Goal: Information Seeking & Learning: Learn about a topic

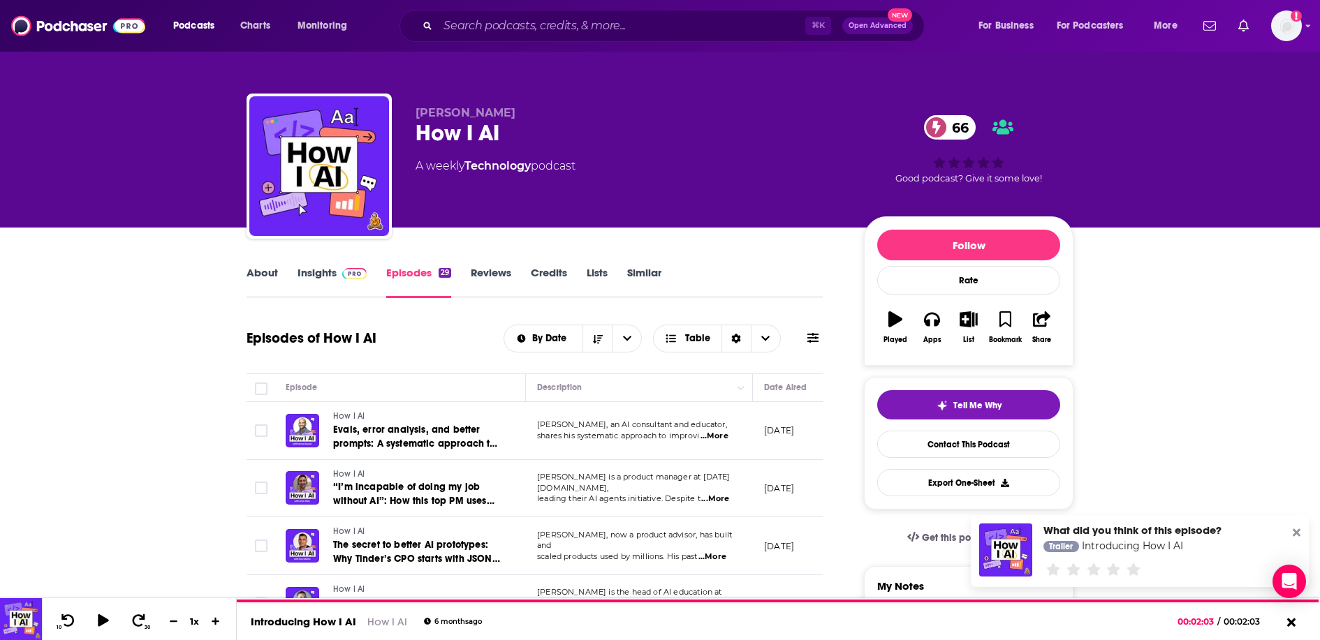
click at [723, 437] on span "...More" at bounding box center [715, 436] width 28 height 11
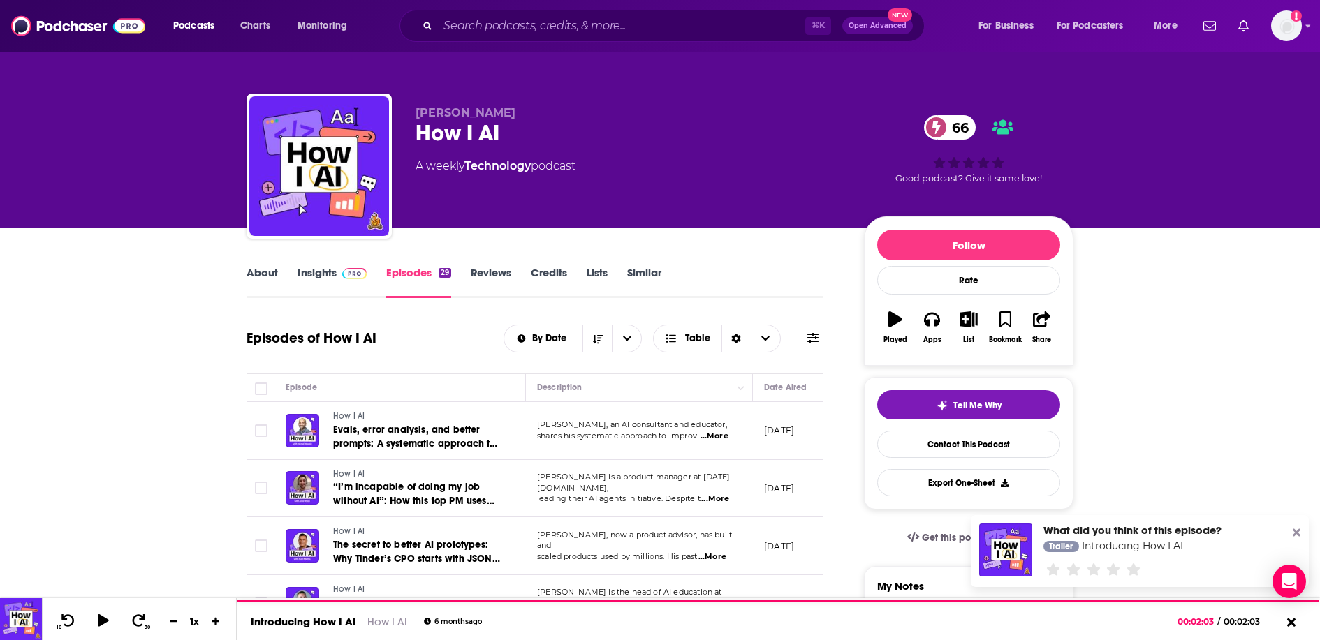
click at [344, 280] on link "Insights" at bounding box center [332, 282] width 69 height 32
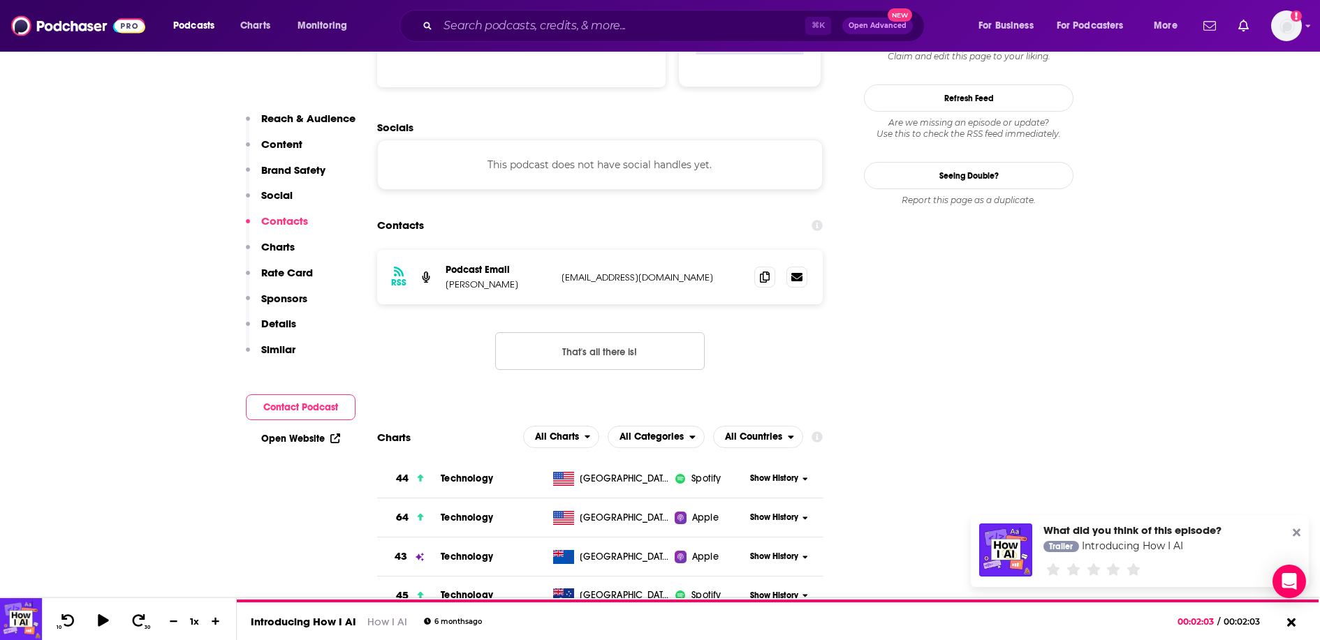
scroll to position [1296, 0]
click at [760, 276] on icon at bounding box center [765, 275] width 10 height 11
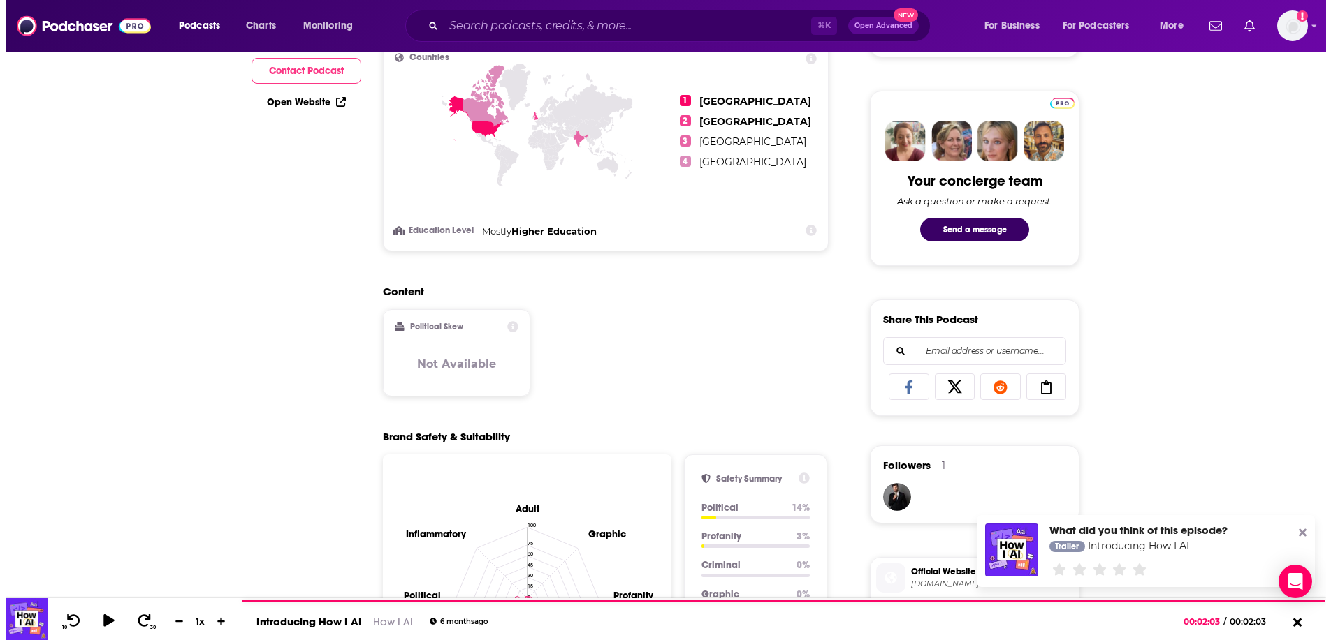
scroll to position [0, 0]
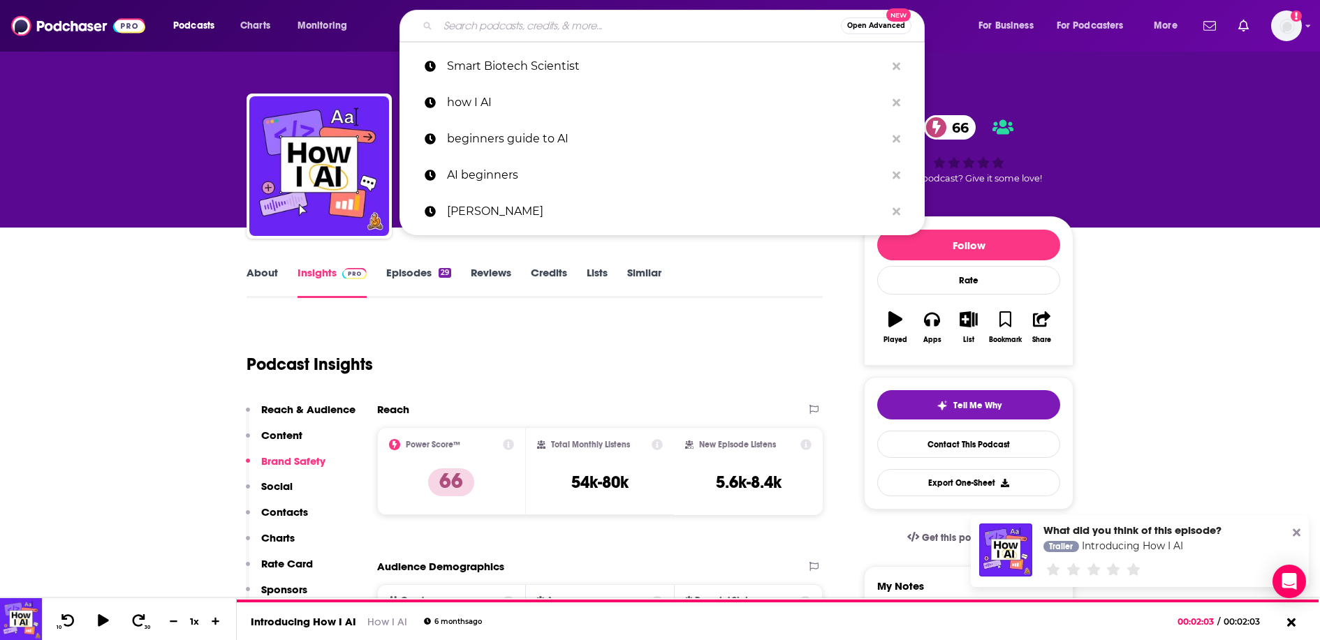
click at [679, 26] on input "Search podcasts, credits, & more..." at bounding box center [639, 26] width 403 height 22
drag, startPoint x: 1228, startPoint y: 330, endPoint x: 1197, endPoint y: 339, distance: 31.9
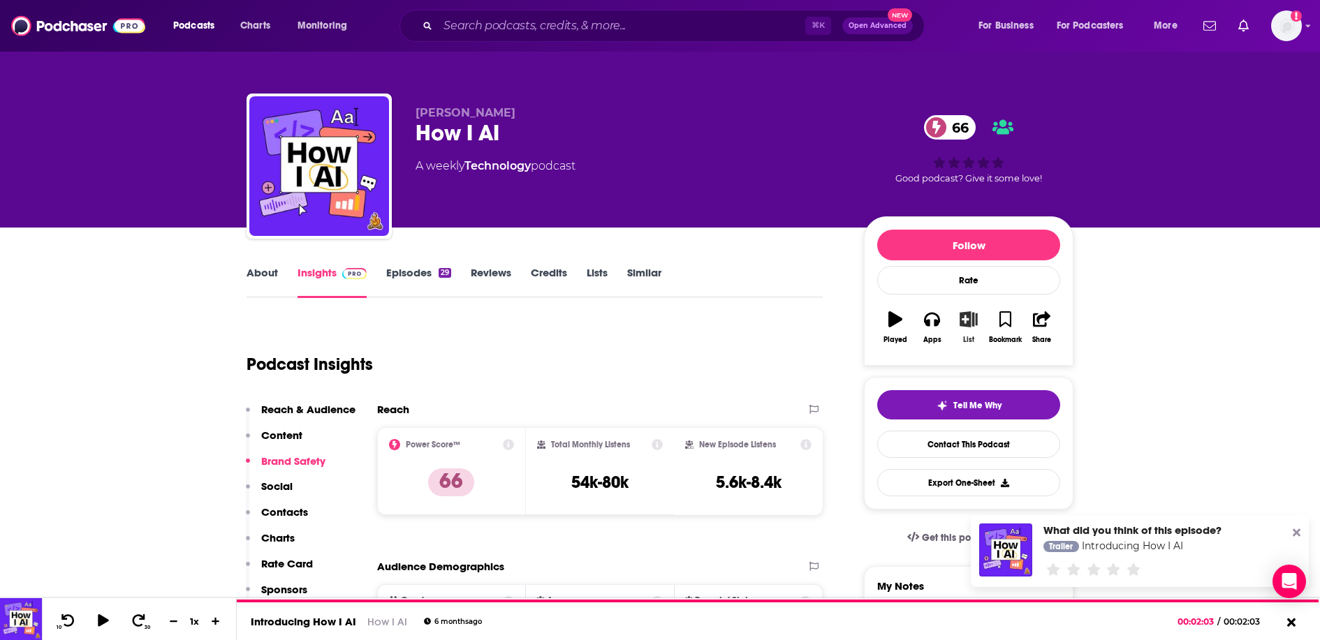
click at [966, 326] on icon "button" at bounding box center [968, 319] width 17 height 15
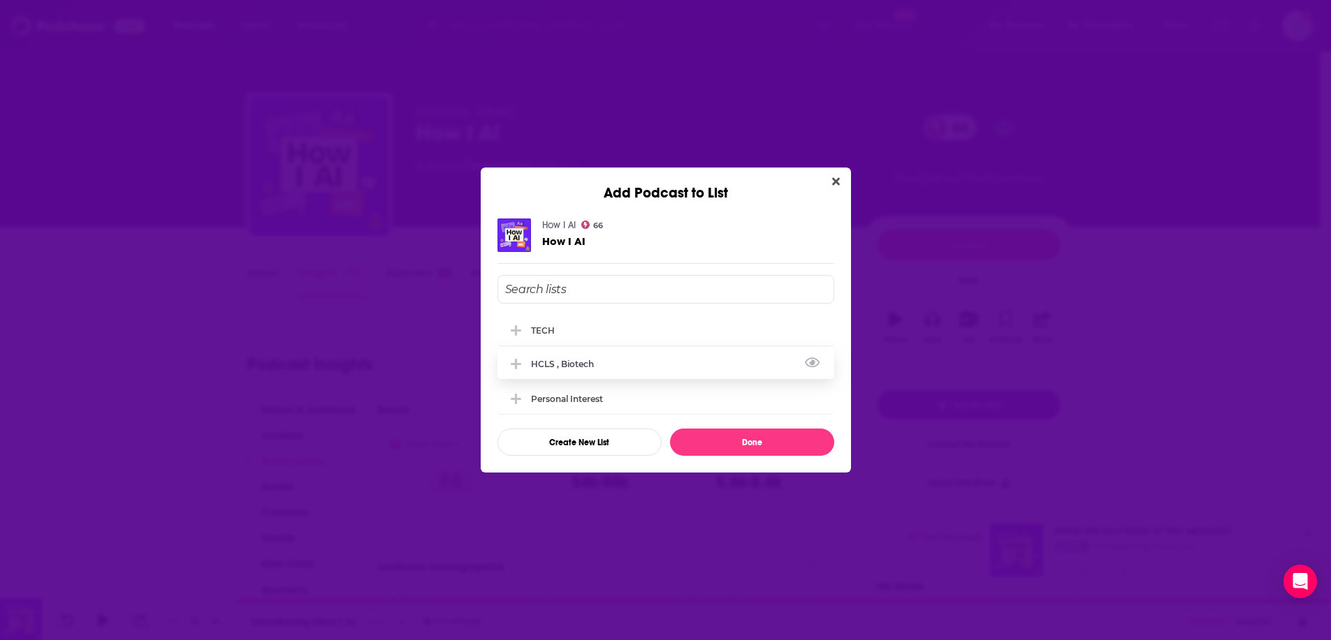
click at [573, 360] on div "HCLS , Biotech" at bounding box center [566, 364] width 71 height 10
click at [842, 189] on button "Close" at bounding box center [835, 181] width 19 height 17
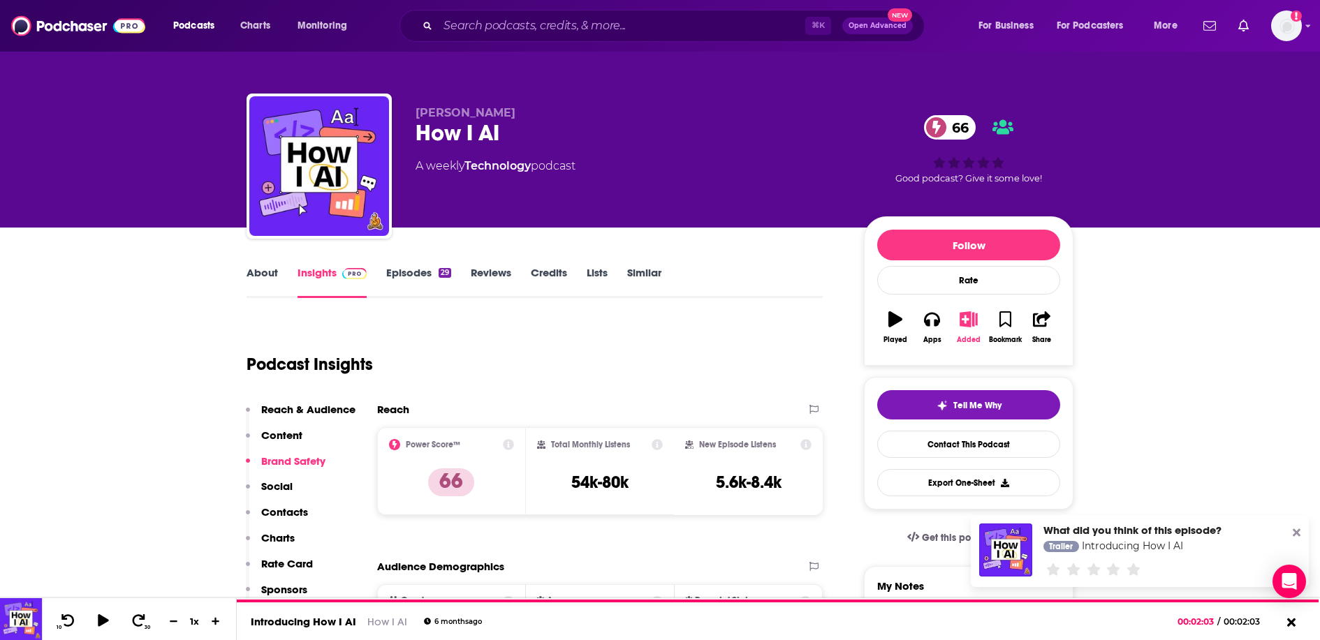
click at [971, 322] on icon "button" at bounding box center [968, 319] width 17 height 15
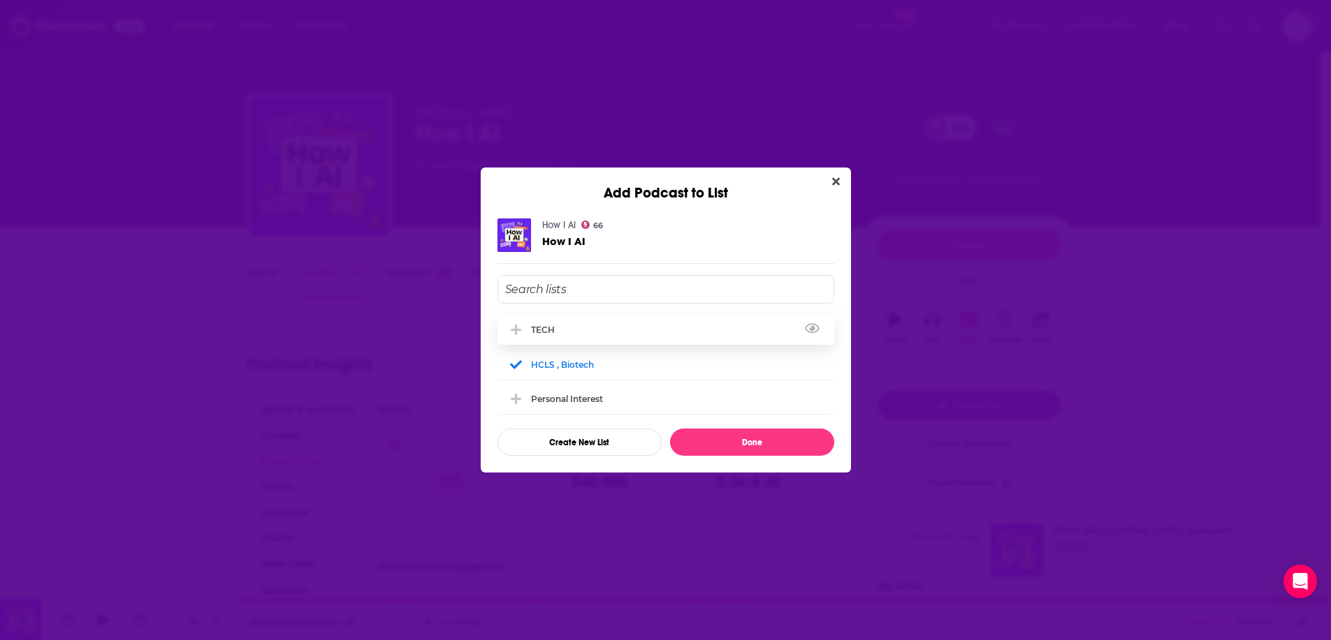
click at [503, 328] on div "TECH" at bounding box center [665, 329] width 337 height 31
click at [512, 358] on icon "Add Podcast To List" at bounding box center [516, 364] width 10 height 13
click at [515, 365] on icon "Add Podcast To List" at bounding box center [516, 364] width 10 height 2
click at [757, 441] on button "Done" at bounding box center [752, 442] width 164 height 27
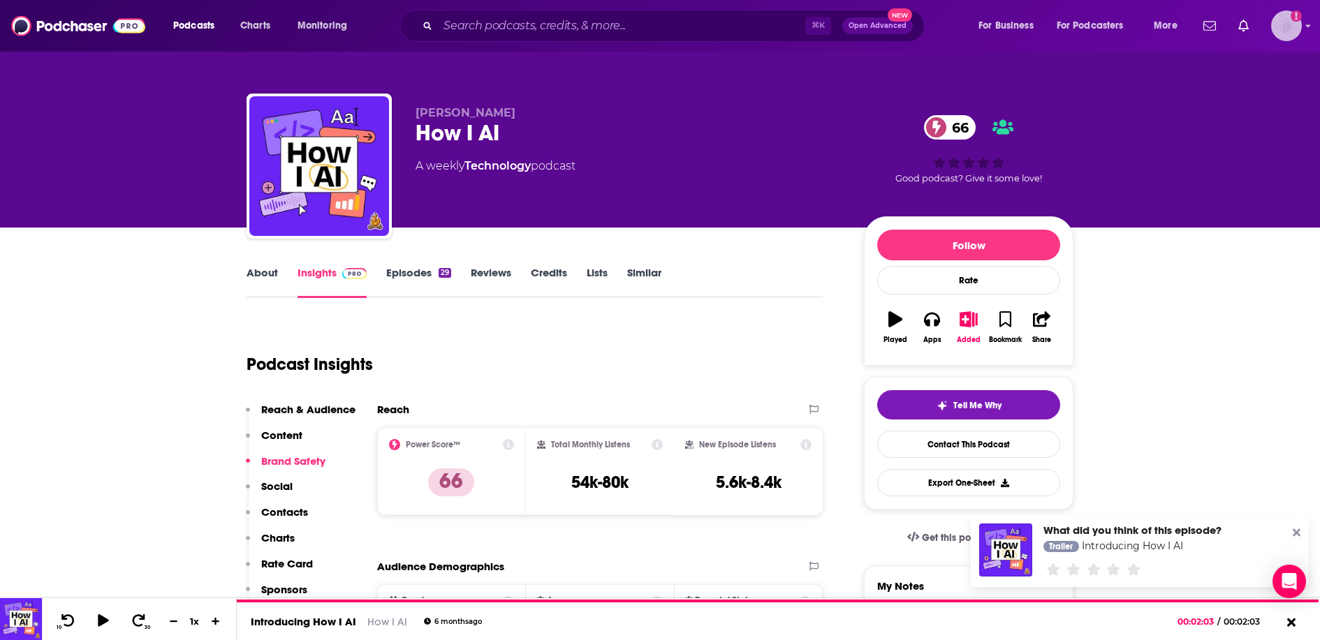
click at [1301, 26] on img "Logged in as Ruth_Nebius" at bounding box center [1286, 25] width 31 height 31
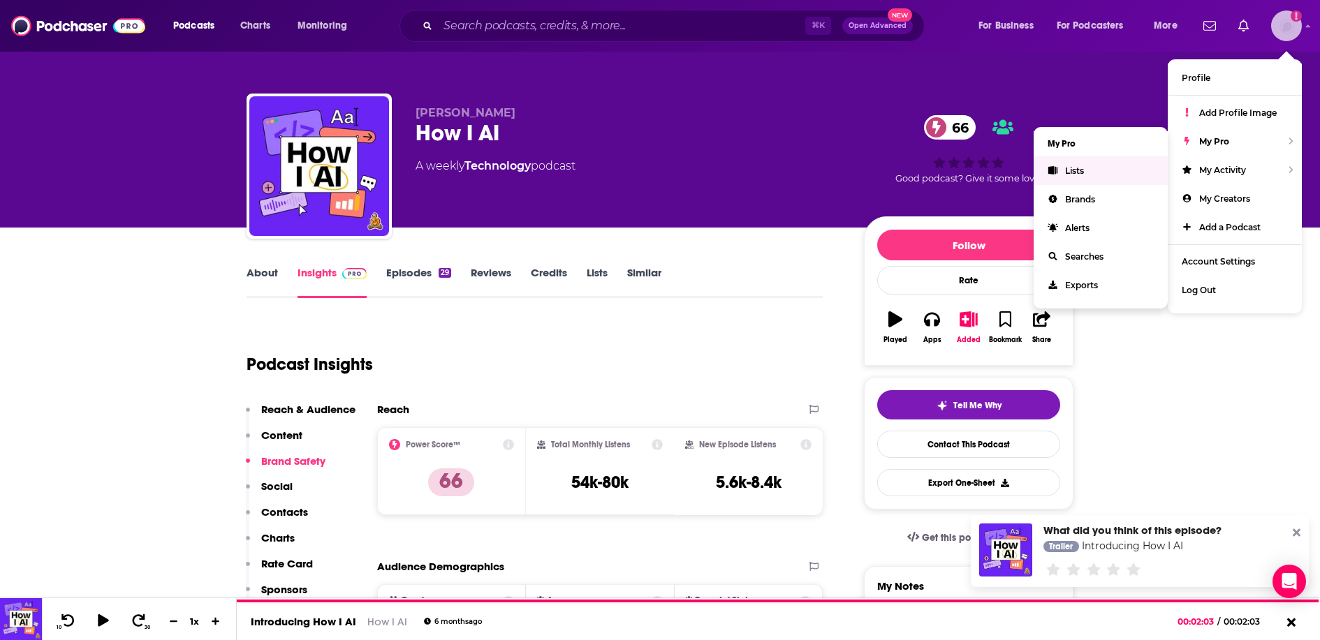
click at [1071, 171] on span "Lists" at bounding box center [1074, 171] width 19 height 10
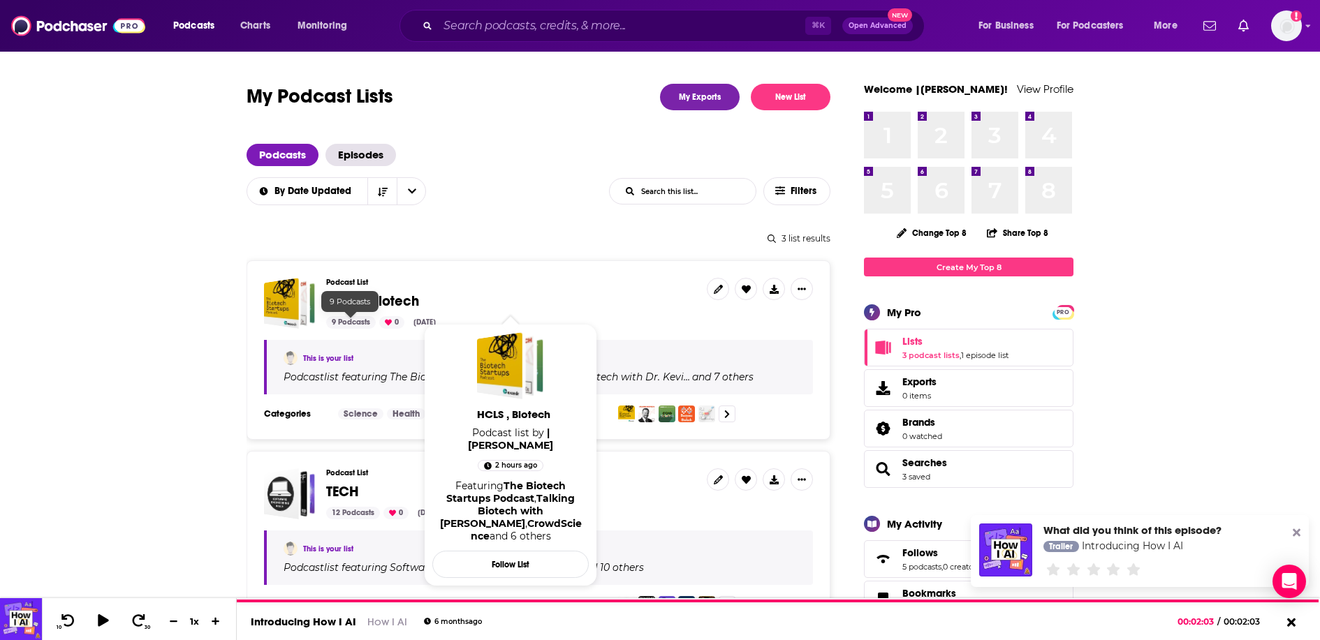
click at [342, 312] on div "Podcast List HCLS , Biotech 9 Podcasts 0 [DATE]" at bounding box center [510, 303] width 369 height 51
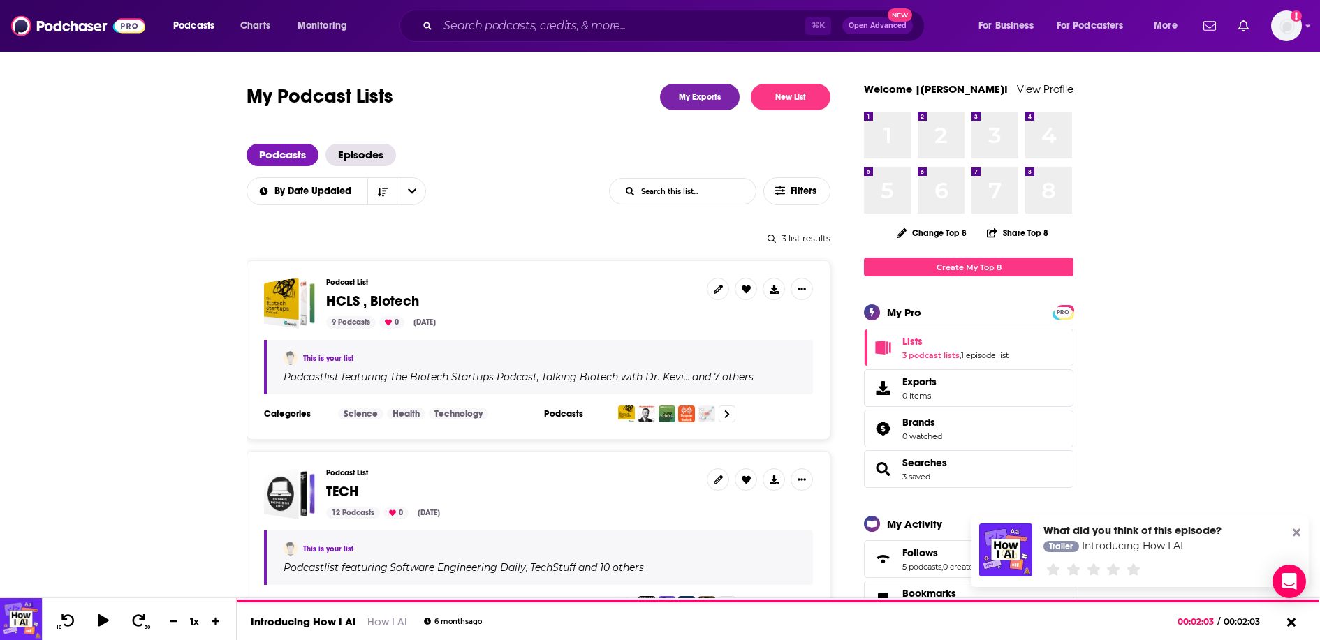
click at [332, 295] on span "HCLS , Biotech" at bounding box center [372, 301] width 93 height 17
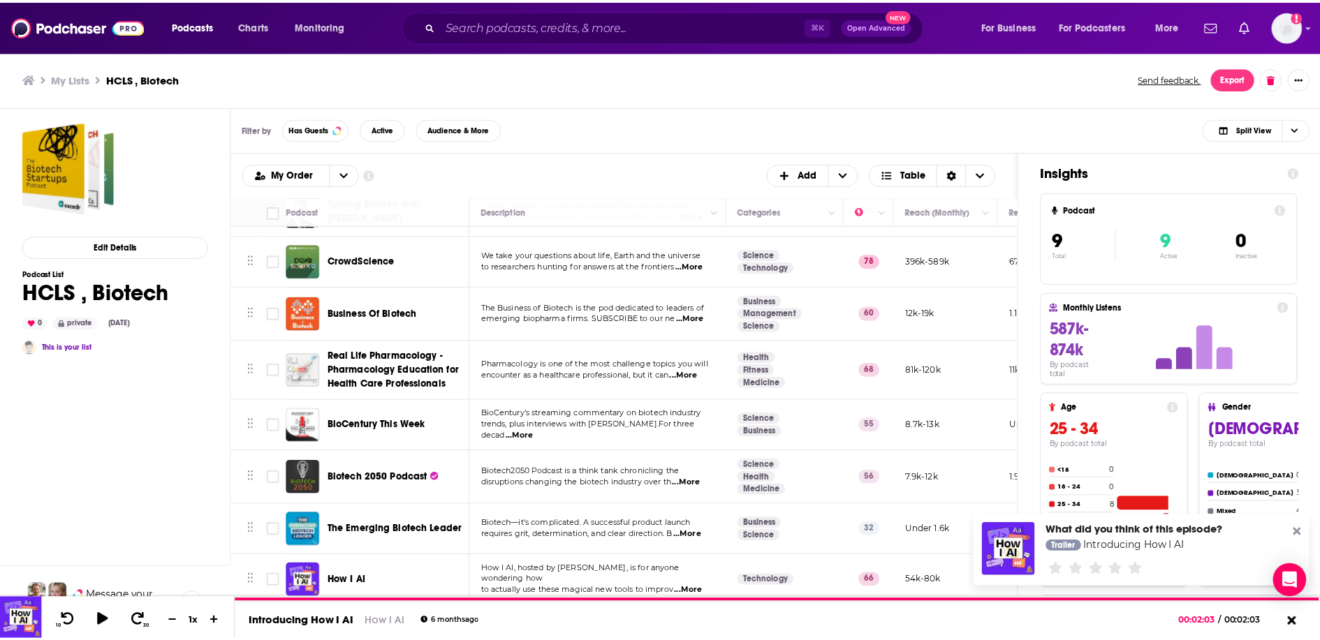
scroll to position [100, 0]
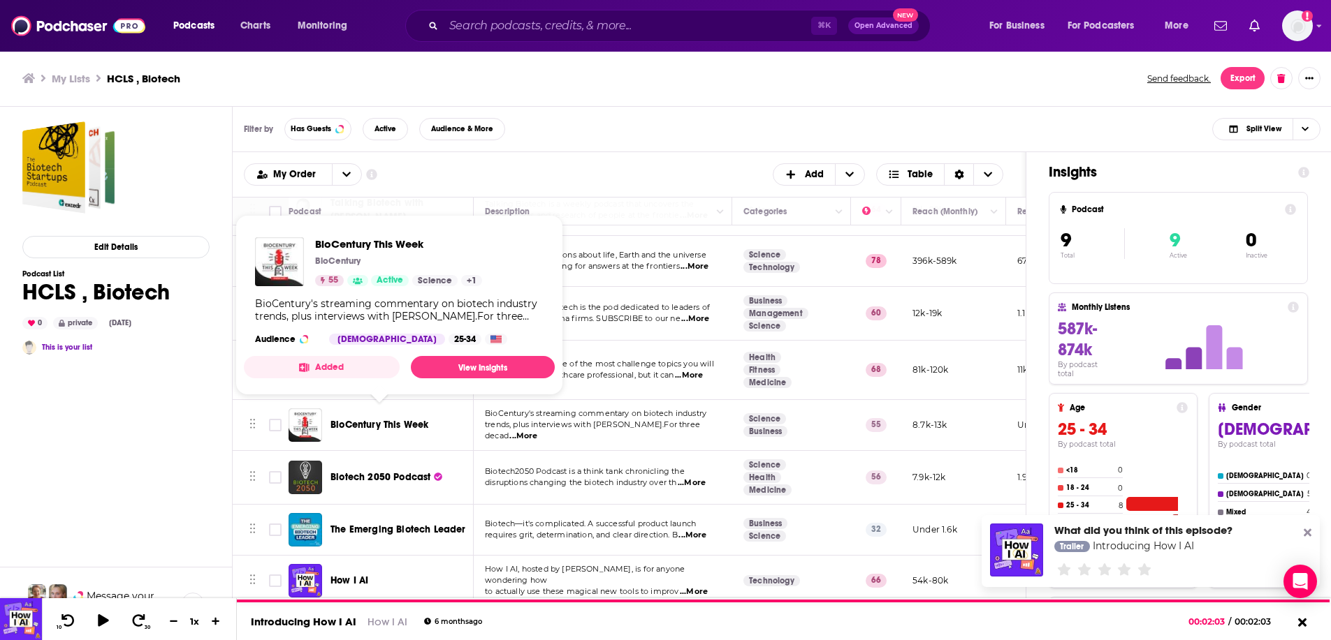
click at [344, 423] on span "BioCentury This Week" at bounding box center [379, 425] width 98 height 14
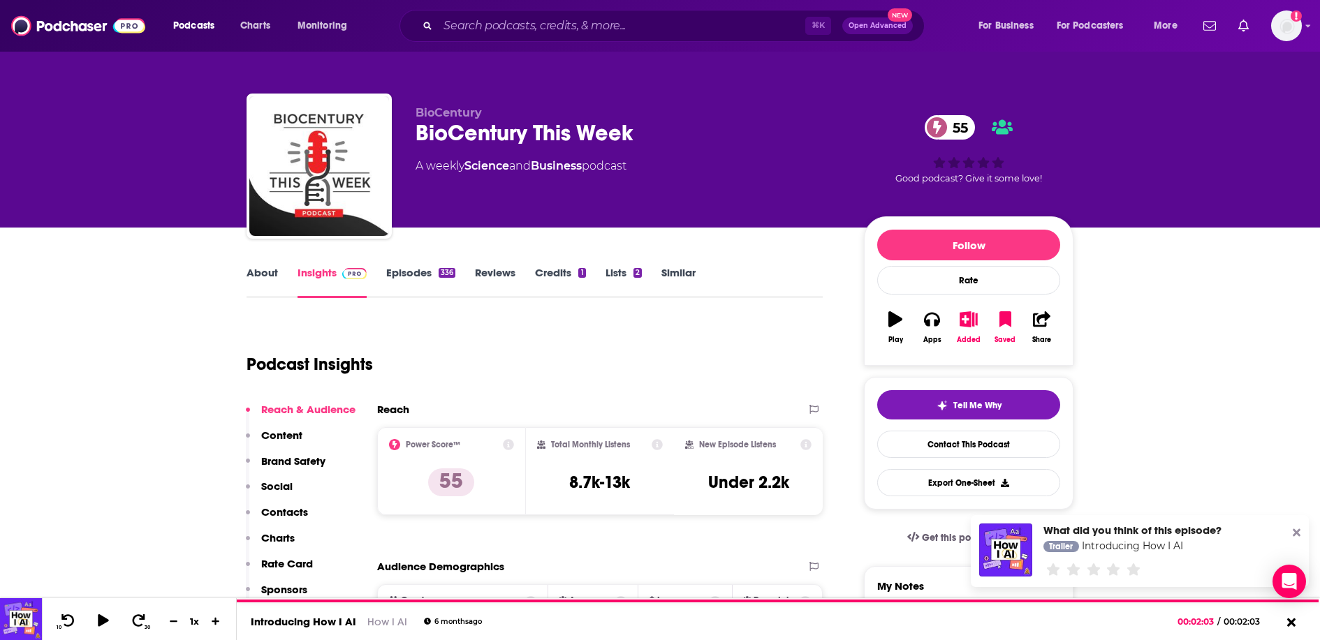
click at [430, 270] on link "Episodes 336" at bounding box center [420, 282] width 69 height 32
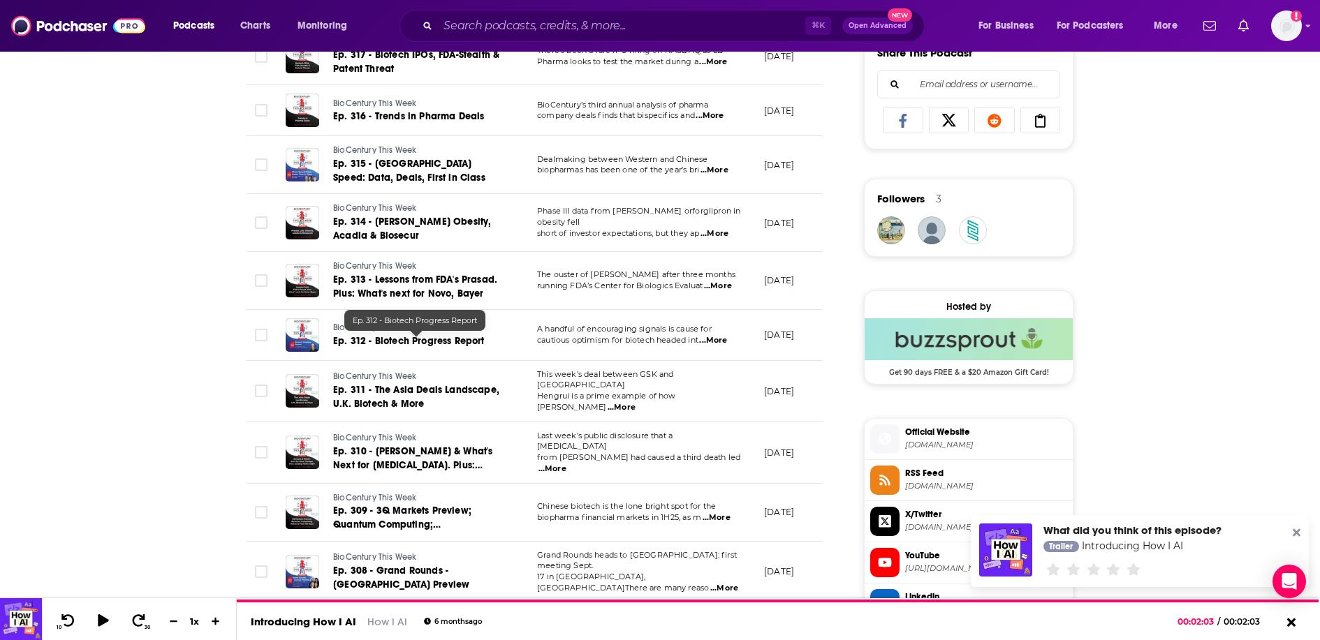
scroll to position [76, 0]
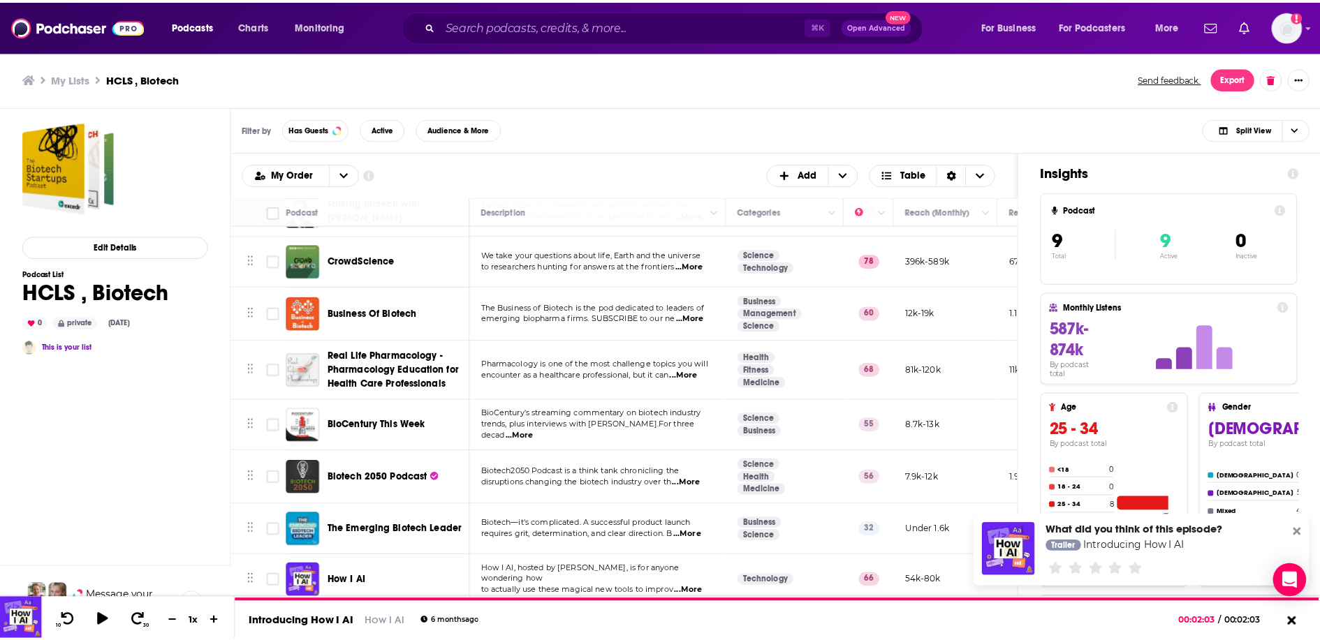
scroll to position [102, 0]
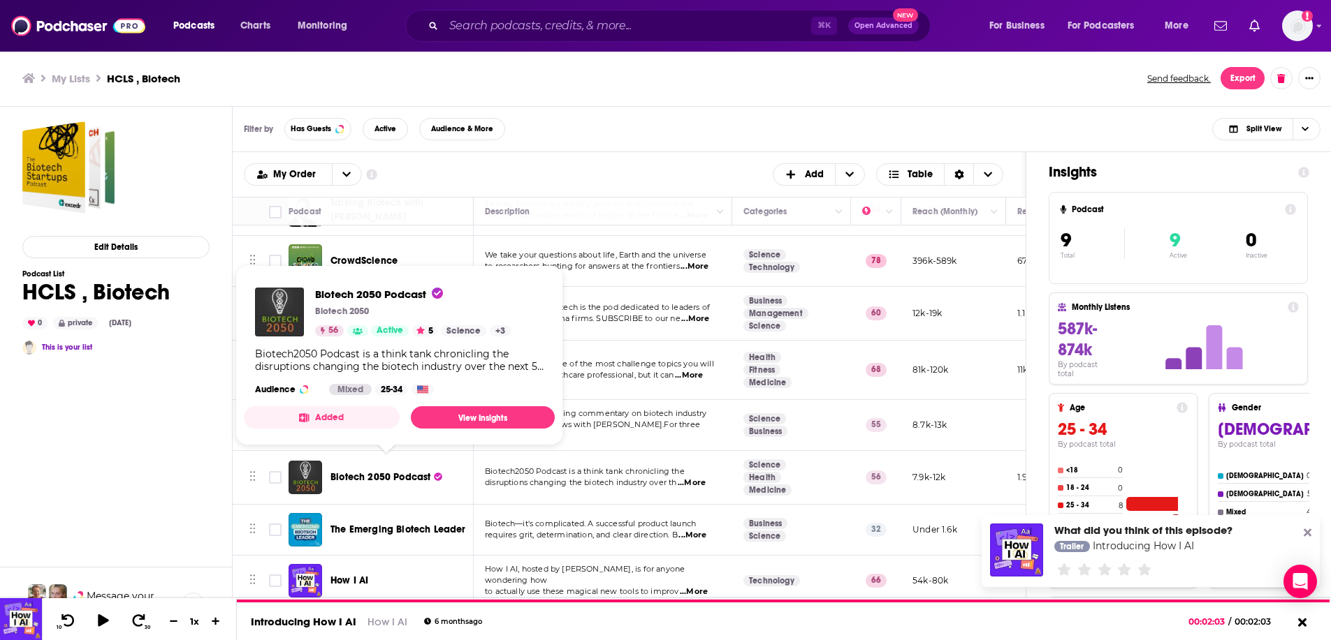
click at [344, 471] on span "Biotech 2050 Podcast" at bounding box center [380, 477] width 100 height 12
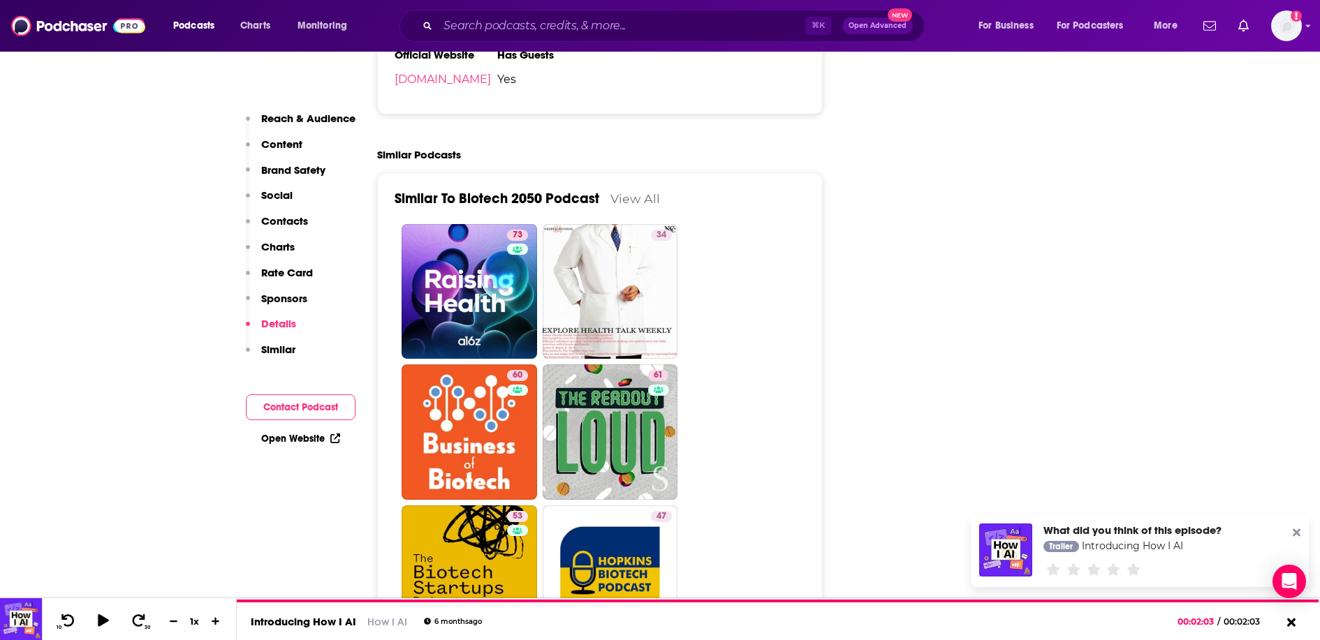
scroll to position [2987, 0]
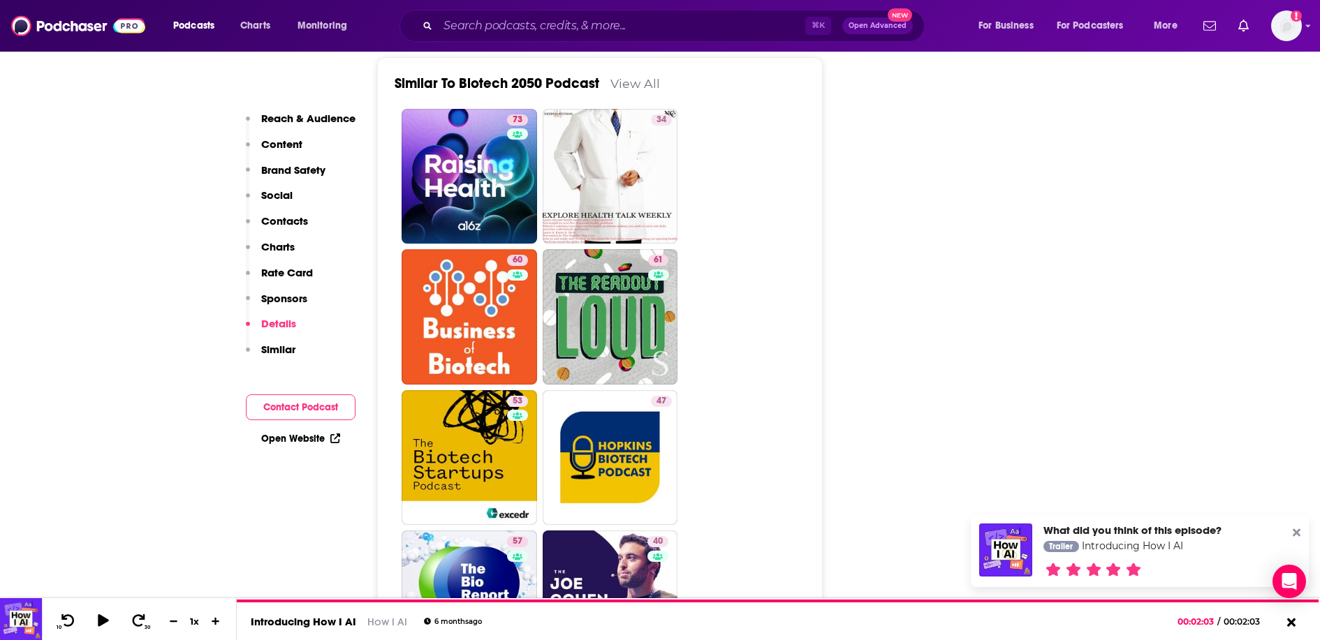
click at [1138, 566] on icon at bounding box center [1133, 570] width 17 height 13
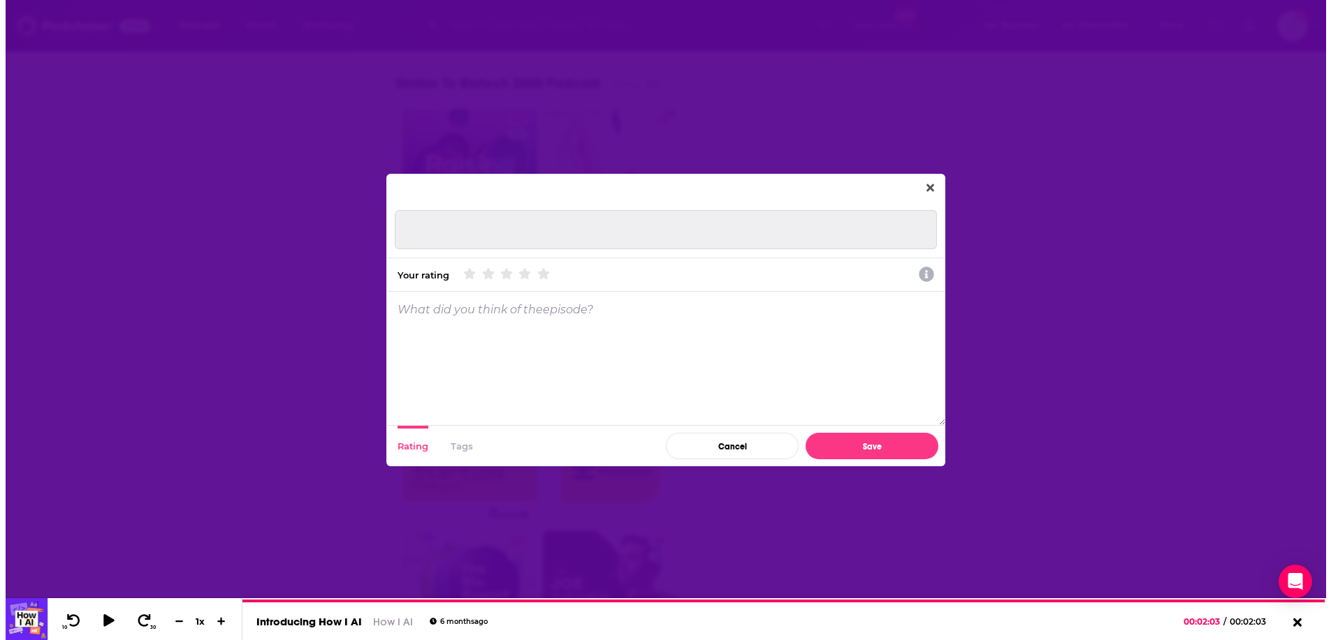
scroll to position [0, 0]
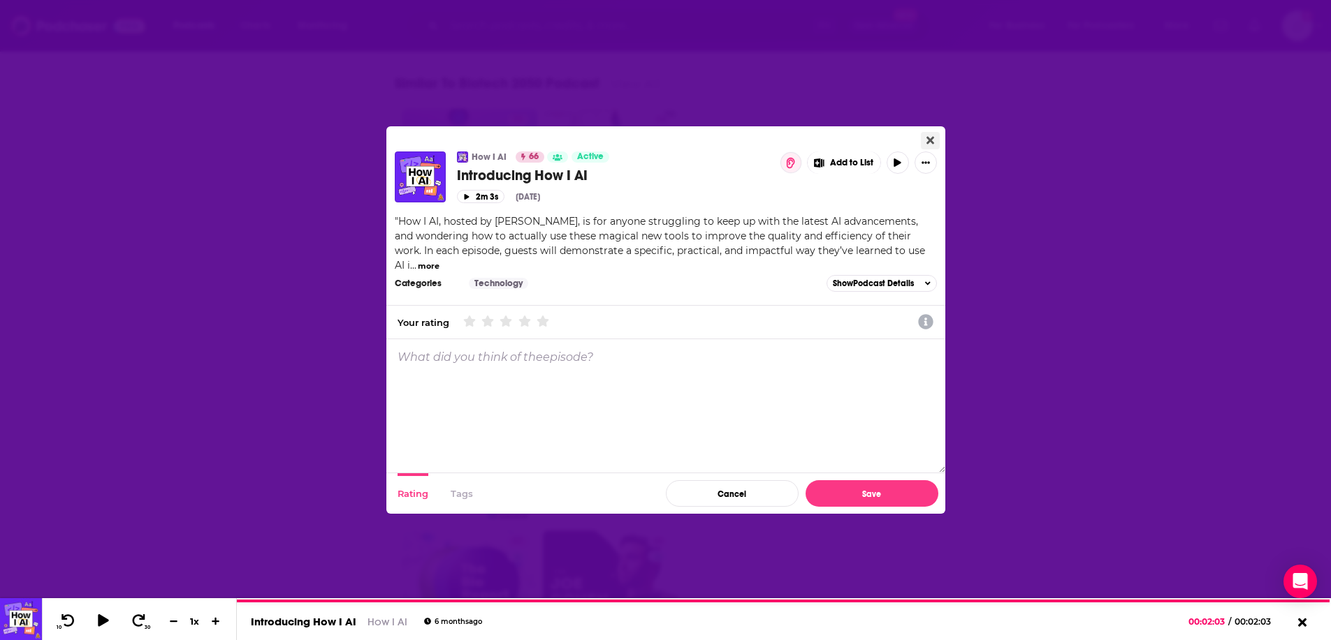
click at [931, 143] on icon "Close" at bounding box center [930, 141] width 8 height 8
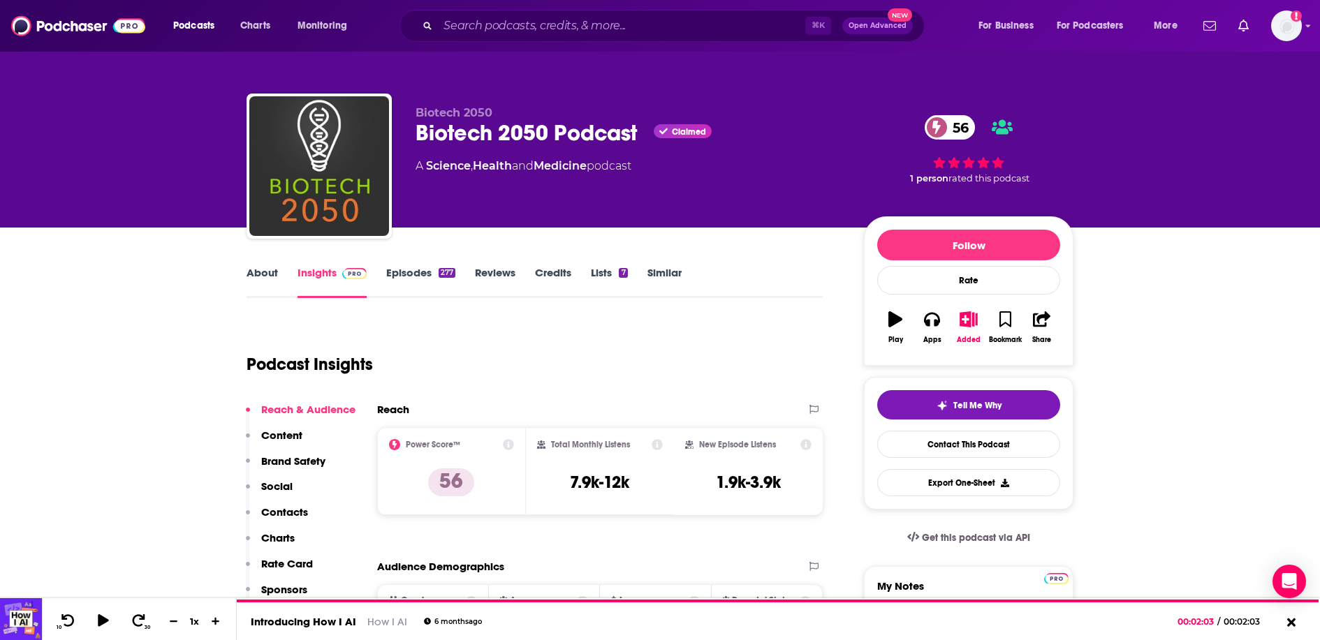
click at [420, 277] on link "Episodes 277" at bounding box center [420, 282] width 69 height 32
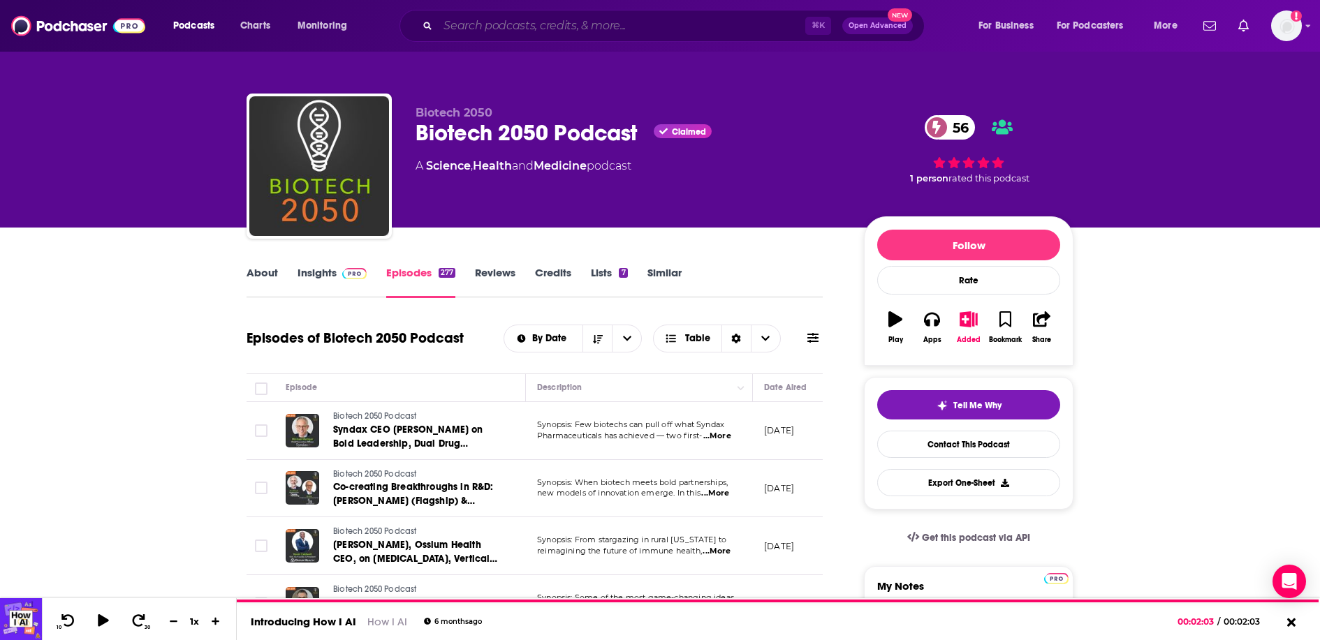
click at [528, 35] on input "Search podcasts, credits, & more..." at bounding box center [621, 26] width 367 height 22
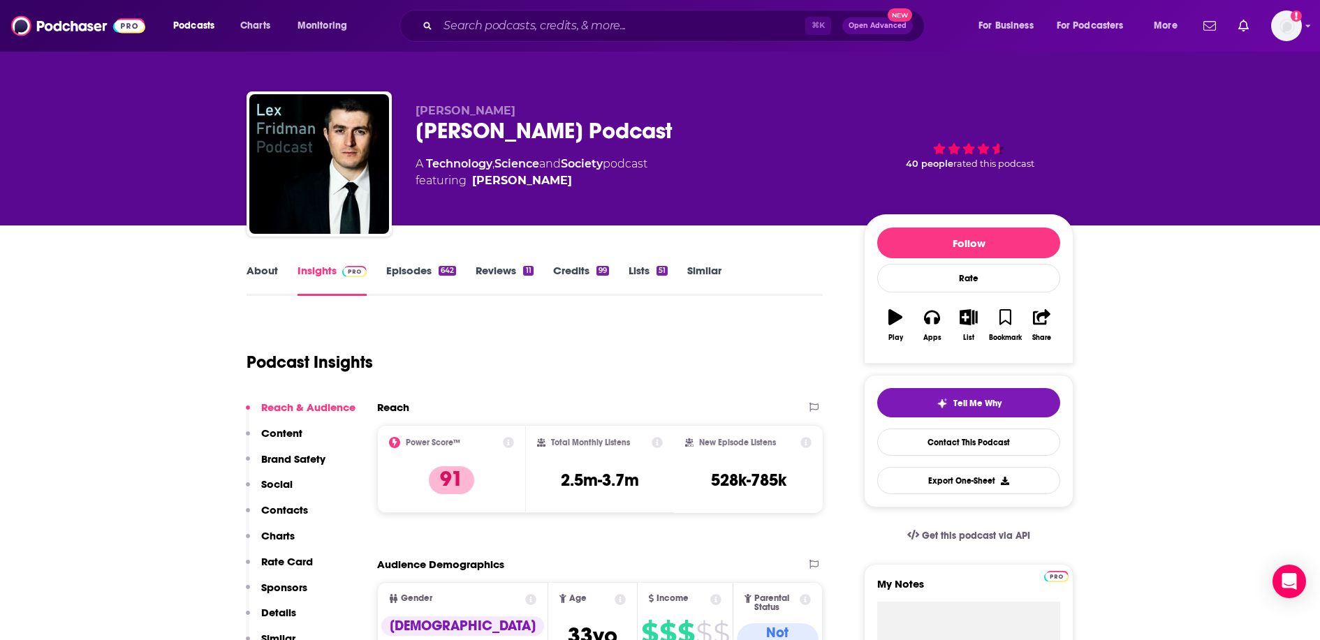
scroll to position [3, 0]
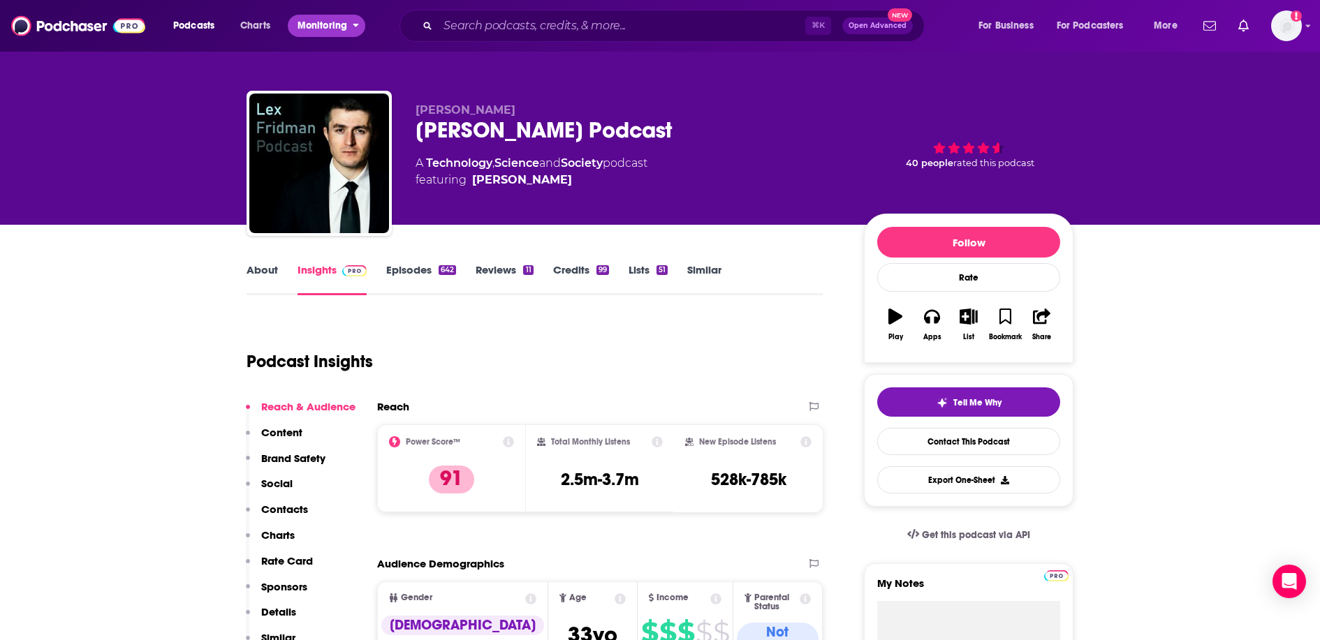
click at [343, 31] on span "Monitoring" at bounding box center [323, 26] width 50 height 20
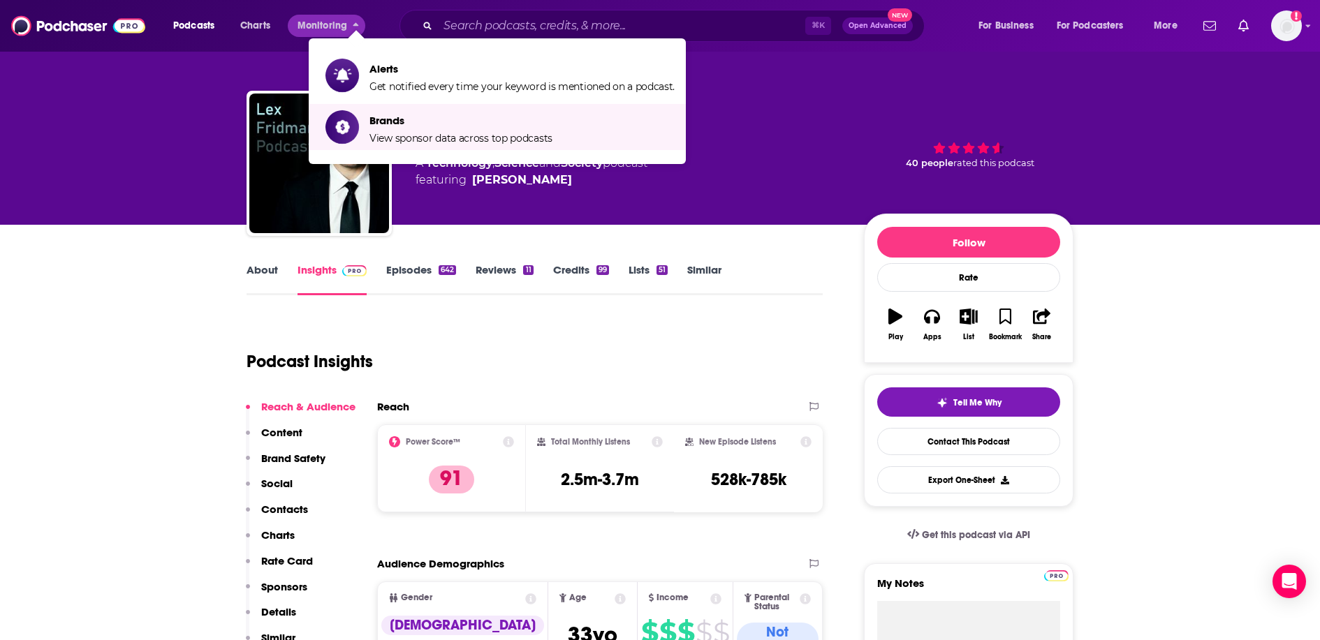
click at [676, 353] on div "Podcast Insights" at bounding box center [529, 353] width 565 height 71
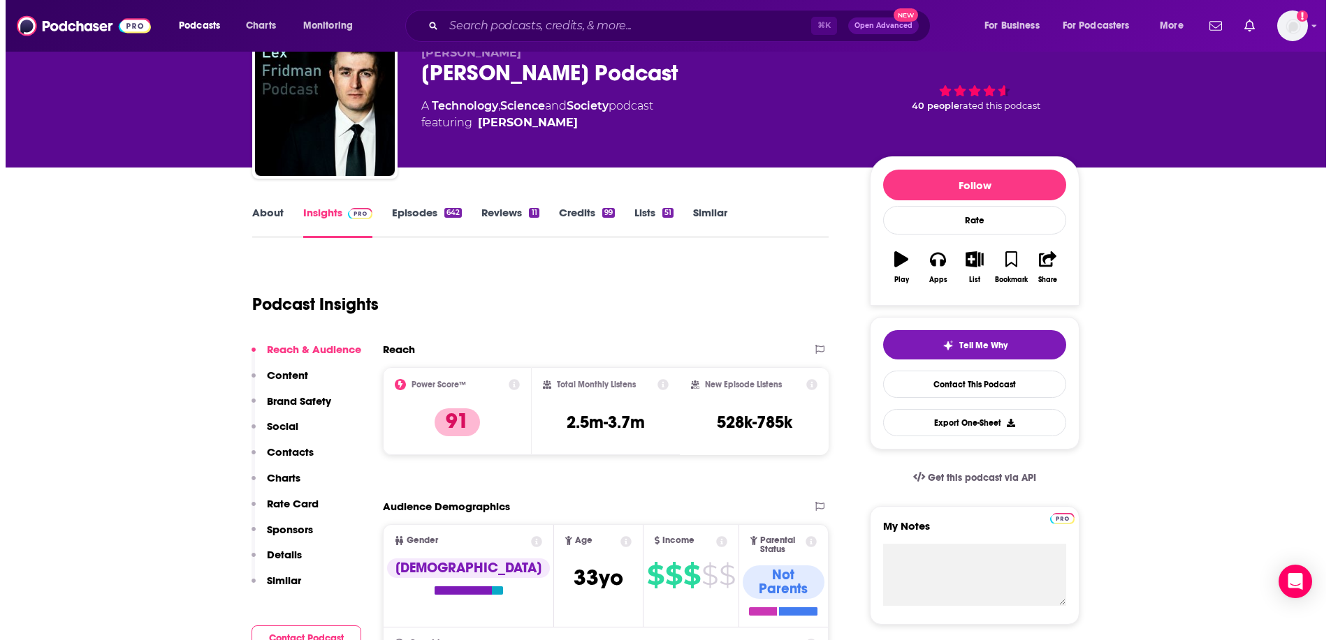
scroll to position [0, 0]
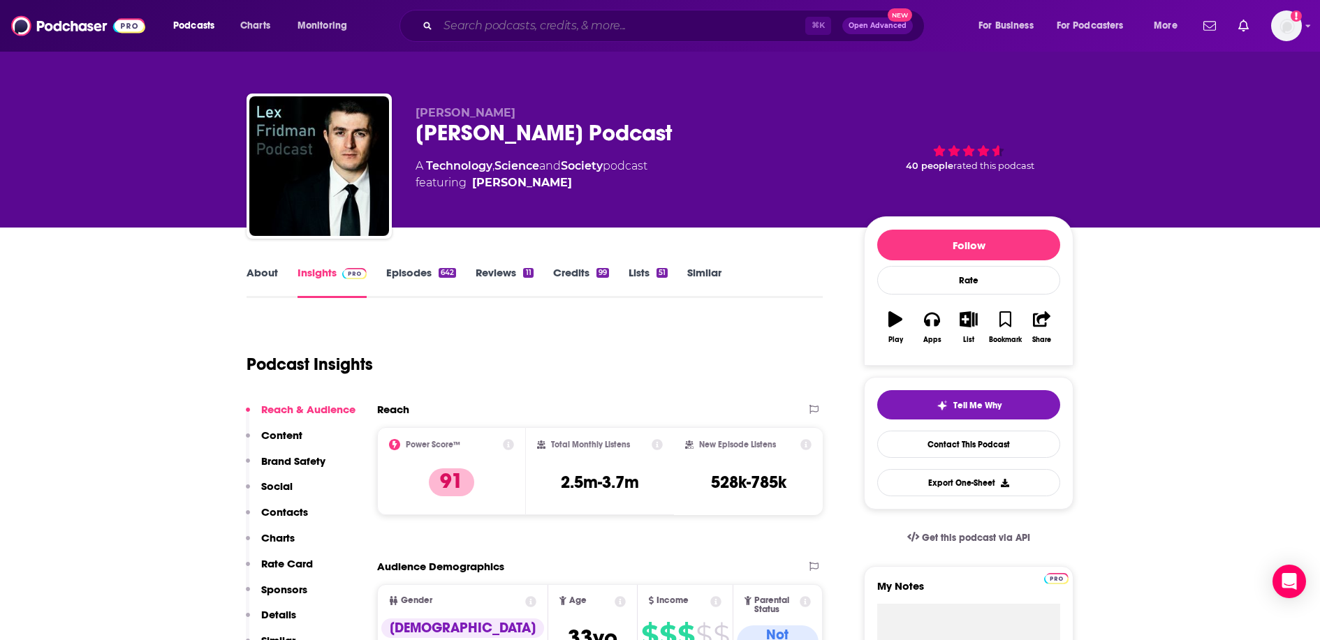
click at [511, 18] on input "Search podcasts, credits, & more..." at bounding box center [621, 26] width 367 height 22
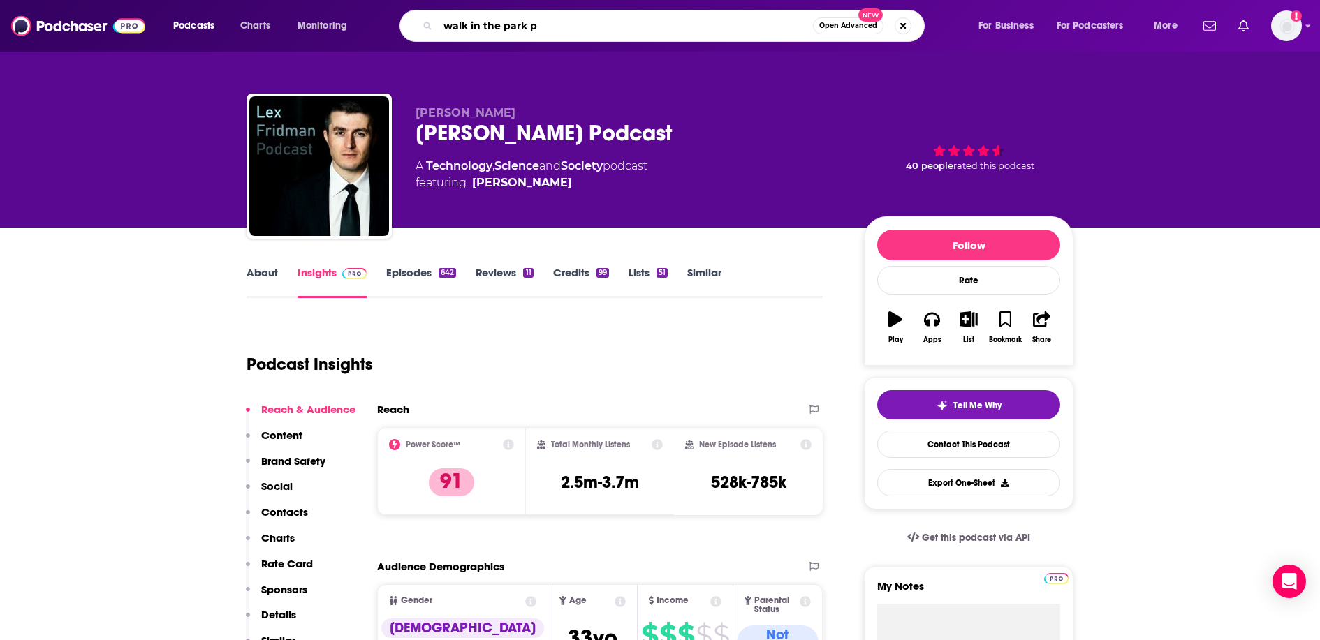
type input "walk in the park"
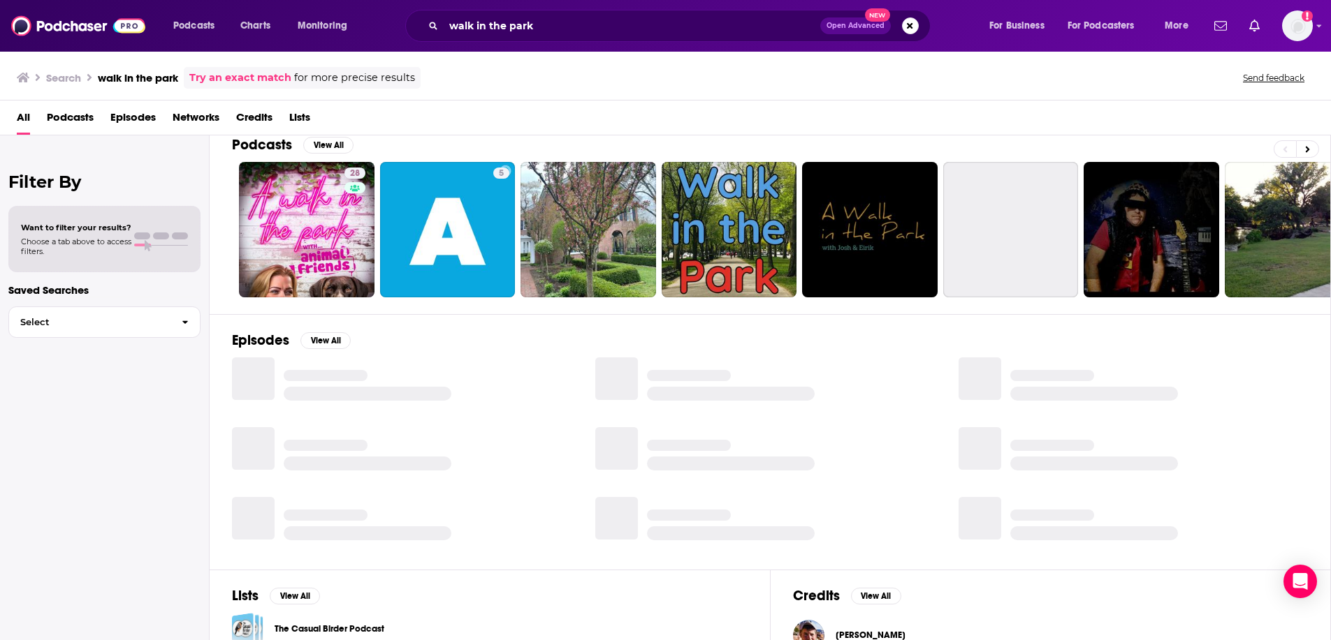
scroll to position [109, 0]
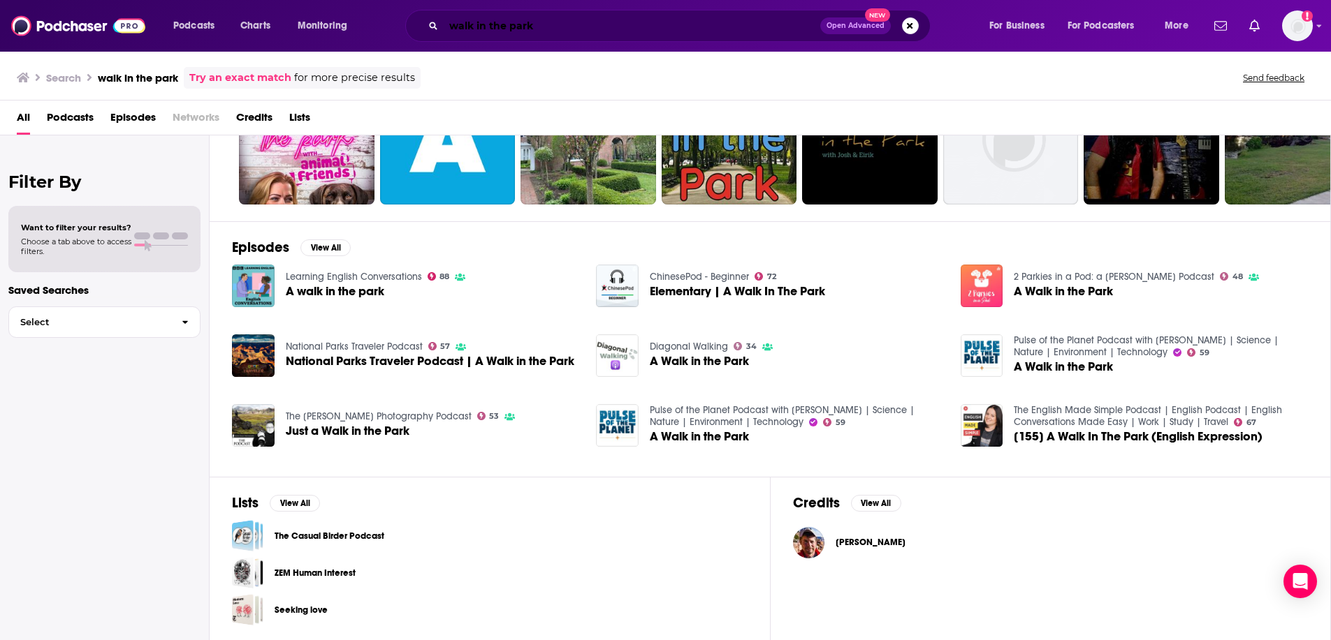
click at [602, 25] on input "walk in the park" at bounding box center [632, 26] width 376 height 22
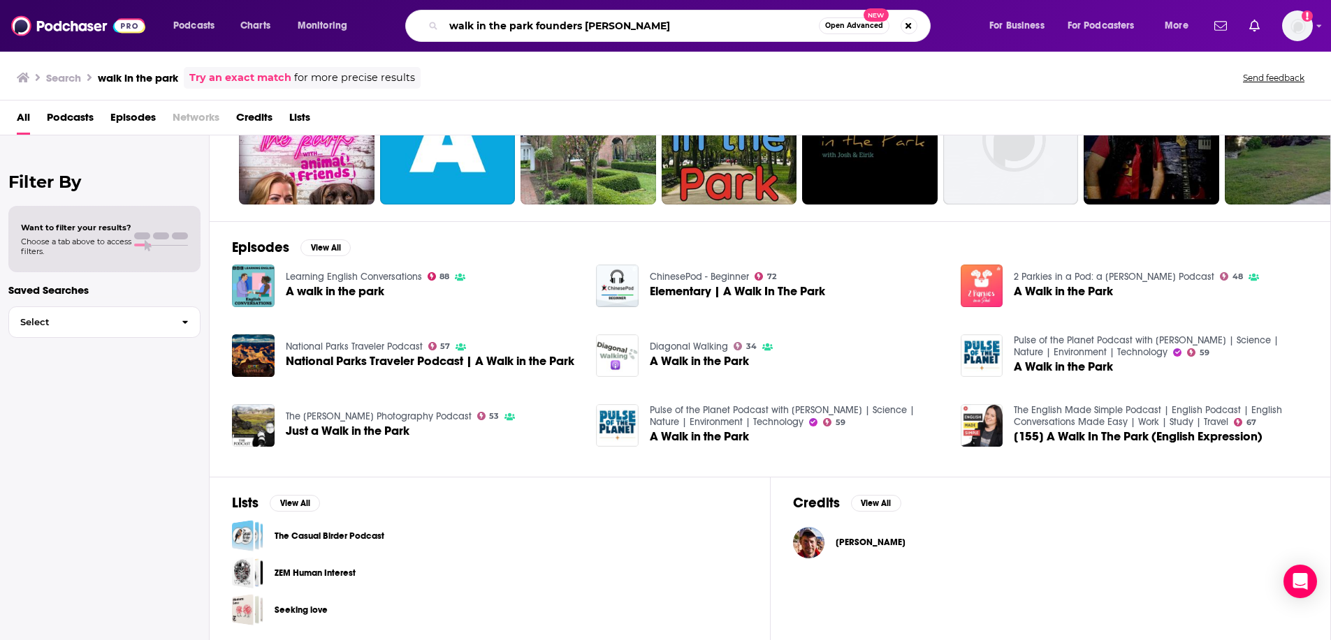
type input "walk in the park founders ekaterina"
